Goal: Information Seeking & Learning: Learn about a topic

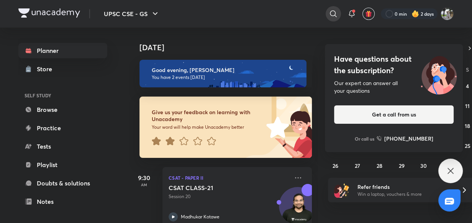
click at [330, 13] on icon at bounding box center [333, 13] width 9 height 9
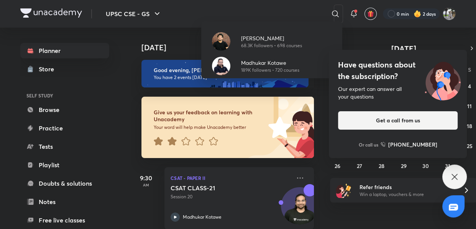
click at [157, 14] on div "[PERSON_NAME] 68.3K followers • 698 courses [GEOGRAPHIC_DATA][PERSON_NAME] 189K…" at bounding box center [238, 114] width 476 height 229
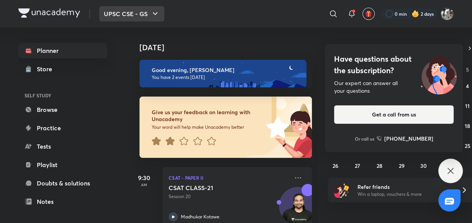
click at [155, 13] on icon "button" at bounding box center [155, 13] width 9 height 9
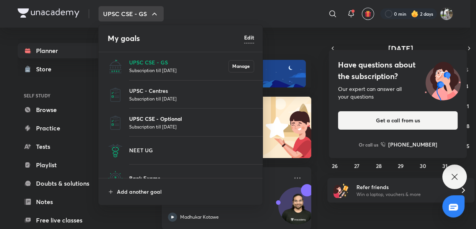
click at [163, 119] on p "UPSC CSE - Optional" at bounding box center [191, 119] width 125 height 8
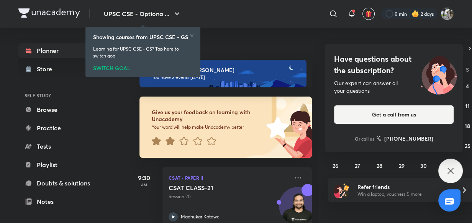
click at [191, 35] on icon at bounding box center [192, 35] width 5 height 5
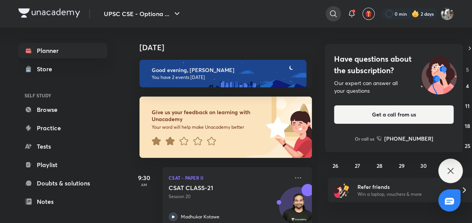
click at [332, 13] on icon at bounding box center [333, 13] width 9 height 9
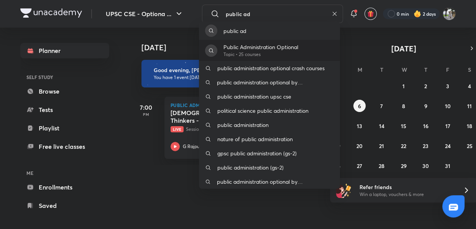
type input "public ad"
click at [290, 51] on p "Topic • 25 courses" at bounding box center [260, 54] width 75 height 7
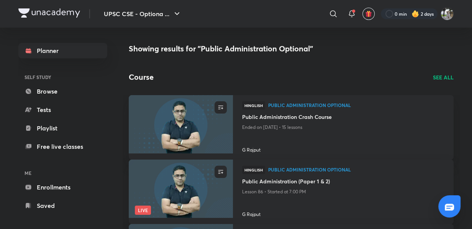
click at [438, 76] on p "SEE ALL" at bounding box center [443, 77] width 21 height 8
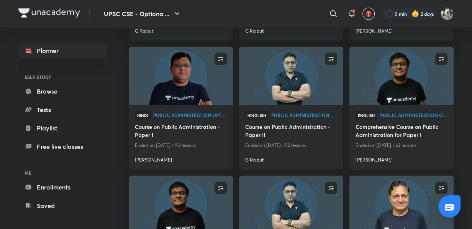
scroll to position [1671, 0]
click at [176, 85] on img at bounding box center [181, 75] width 106 height 59
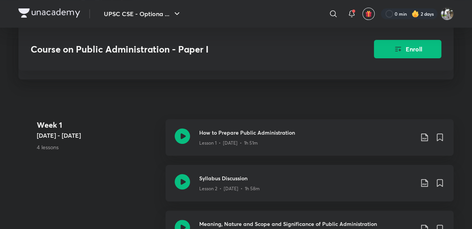
scroll to position [144, 0]
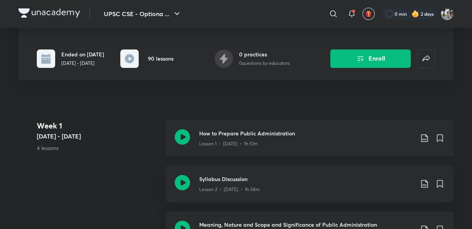
click at [247, 146] on p "Lesson 1 • [DATE] • 1h 51m" at bounding box center [228, 143] width 59 height 7
